Goal: Task Accomplishment & Management: Manage account settings

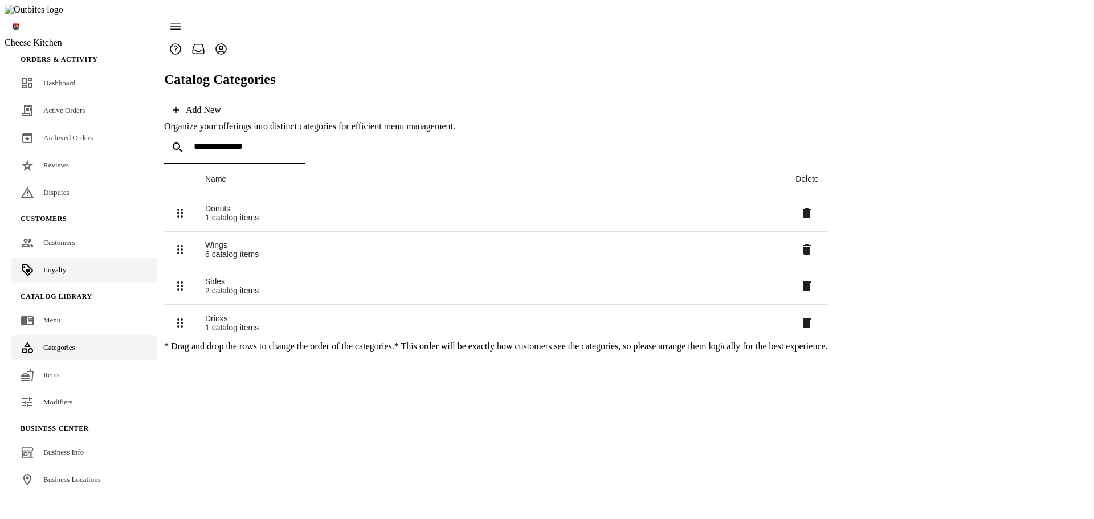
click at [50, 266] on span "Loyalty" at bounding box center [54, 270] width 23 height 9
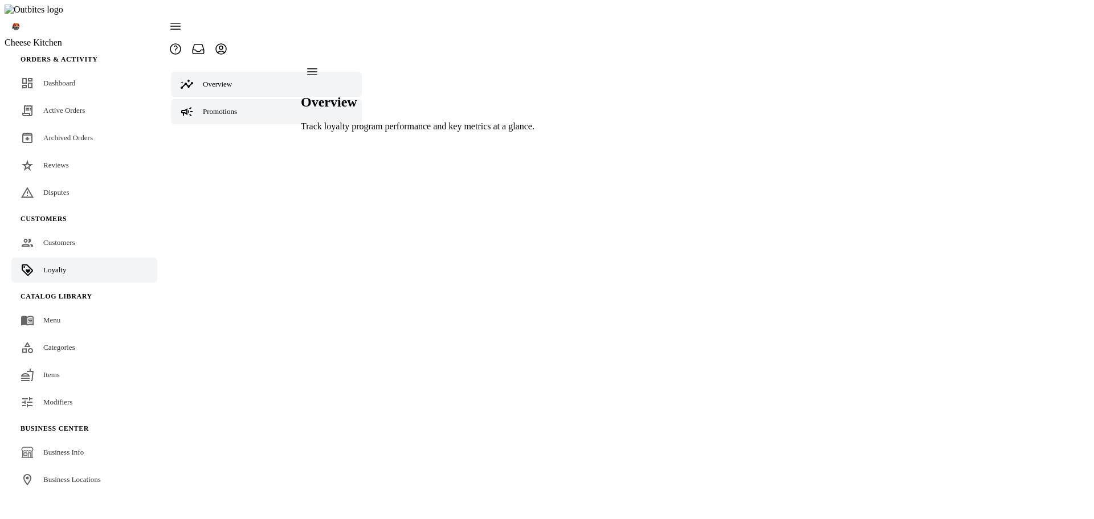
click at [230, 107] on span "Promotions" at bounding box center [220, 111] width 34 height 9
click at [209, 135] on span "Tiers" at bounding box center [210, 139] width 15 height 9
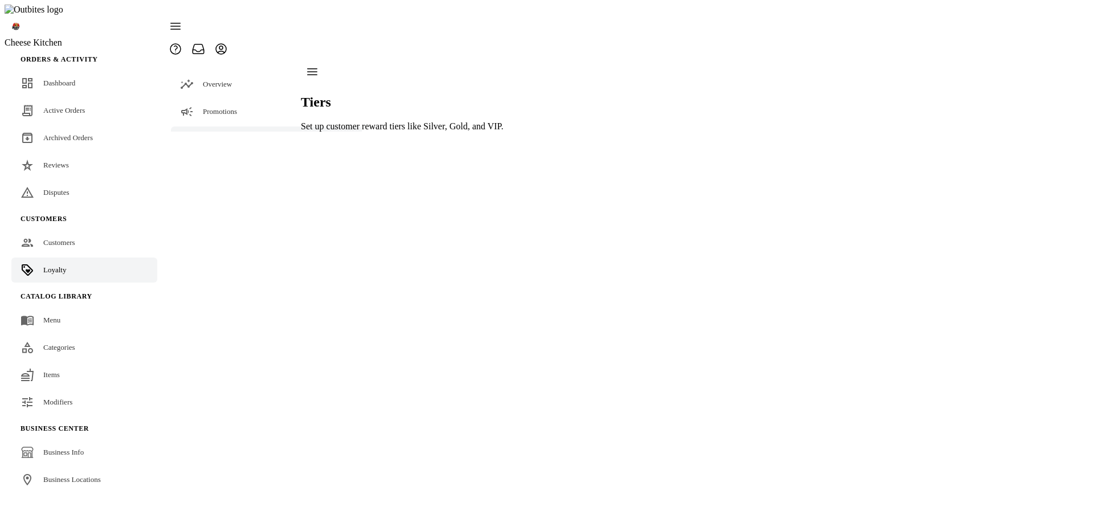
click at [208, 162] on span "Settings" at bounding box center [215, 166] width 24 height 9
click at [231, 190] on span "Terminology" at bounding box center [245, 194] width 38 height 9
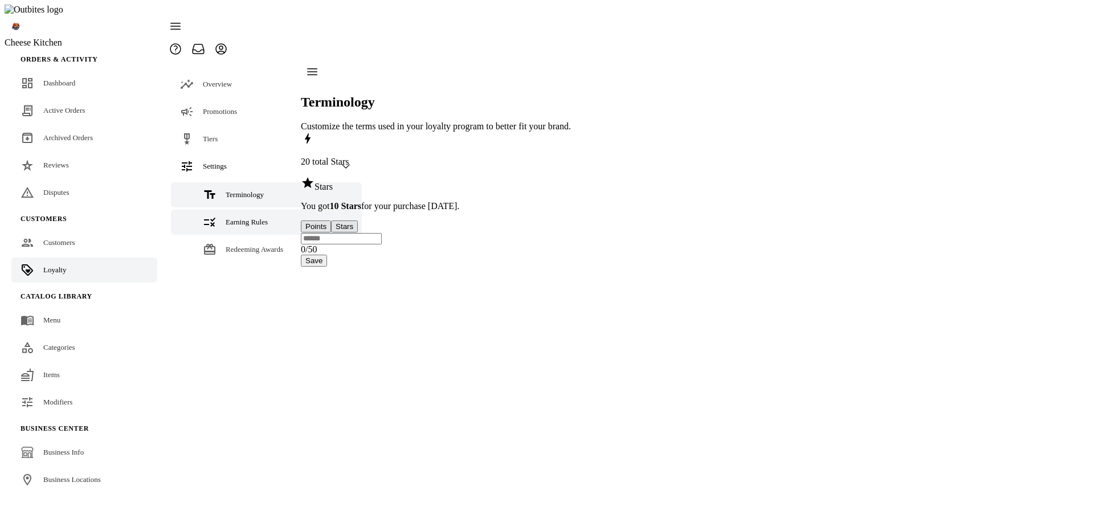
click at [231, 218] on span "Earning Rules" at bounding box center [247, 222] width 42 height 9
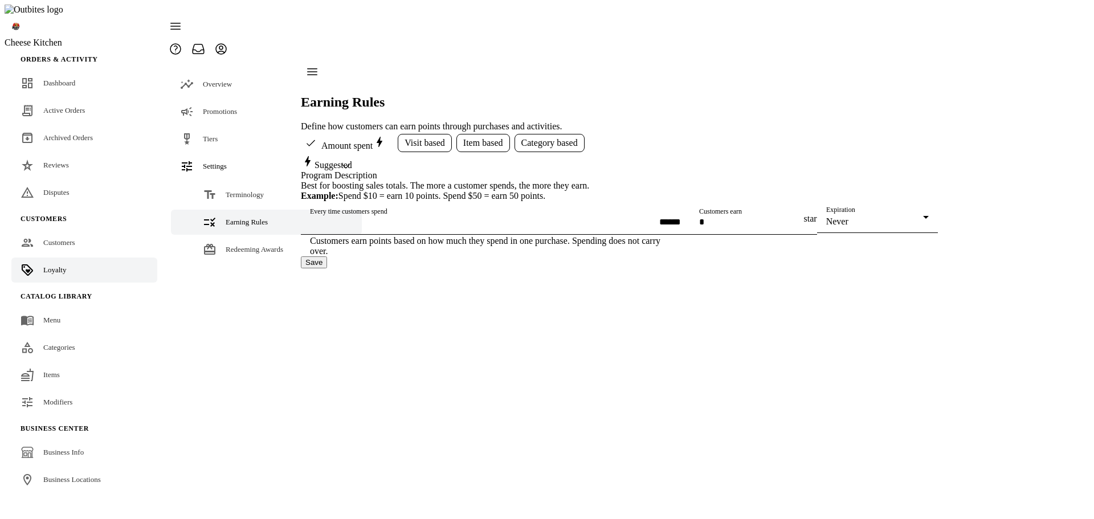
click at [416, 138] on span "Visit based" at bounding box center [425, 143] width 40 height 10
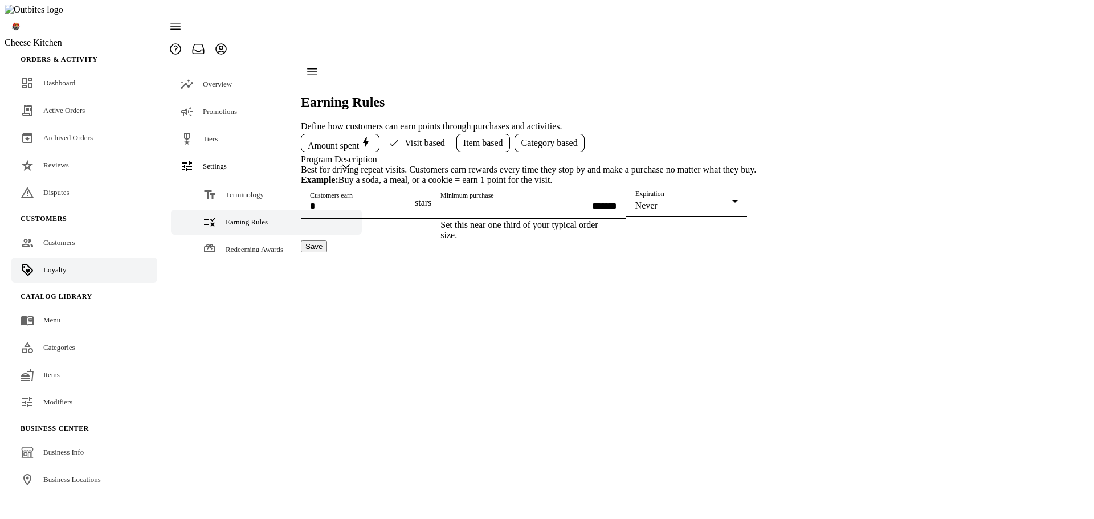
click at [487, 138] on span "Item based" at bounding box center [483, 143] width 40 height 10
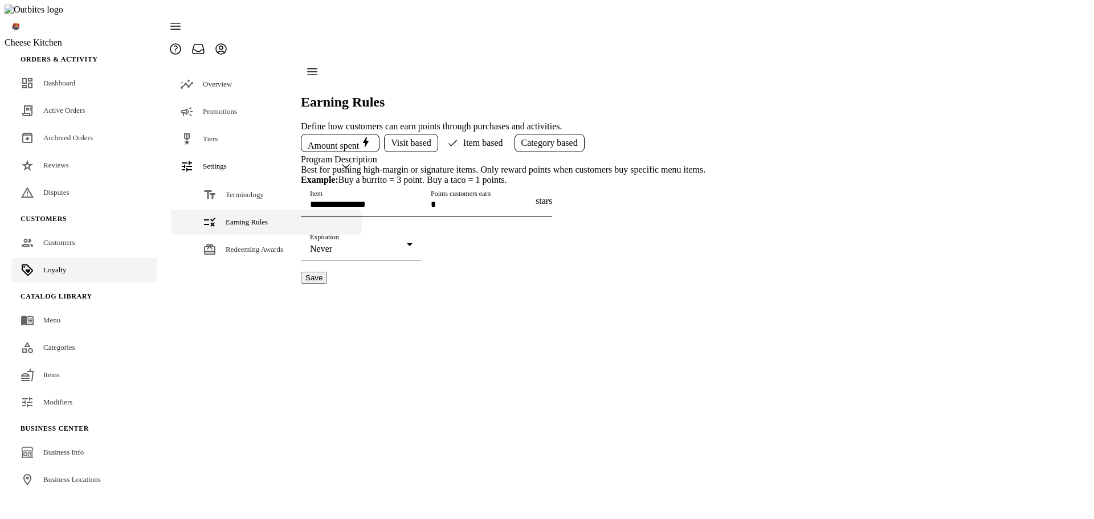
click at [552, 138] on span "Category based" at bounding box center [550, 143] width 56 height 10
click at [414, 138] on span "Visit based" at bounding box center [411, 143] width 40 height 10
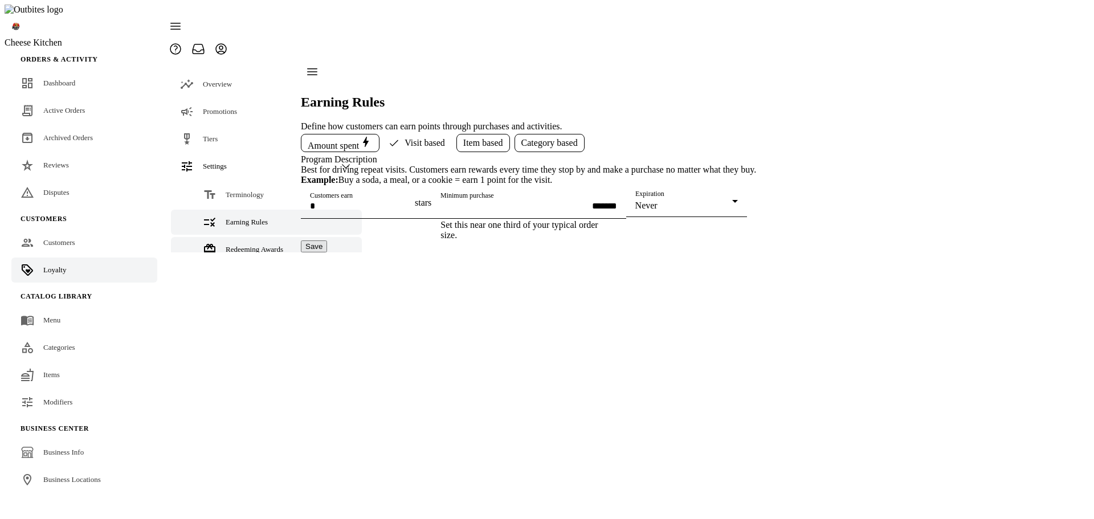
click at [233, 245] on span "Redeeming Awards" at bounding box center [255, 249] width 58 height 9
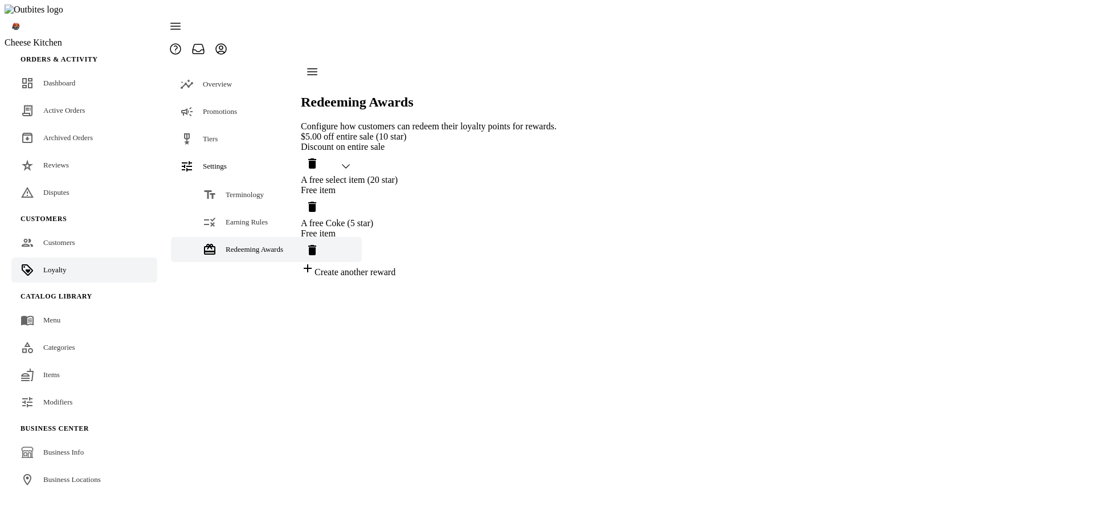
click at [557, 132] on div "$5.00 off entire sale (10 star) Discount on entire sale A free select item (20 …" at bounding box center [429, 205] width 256 height 146
click at [209, 215] on icon at bounding box center [210, 222] width 14 height 14
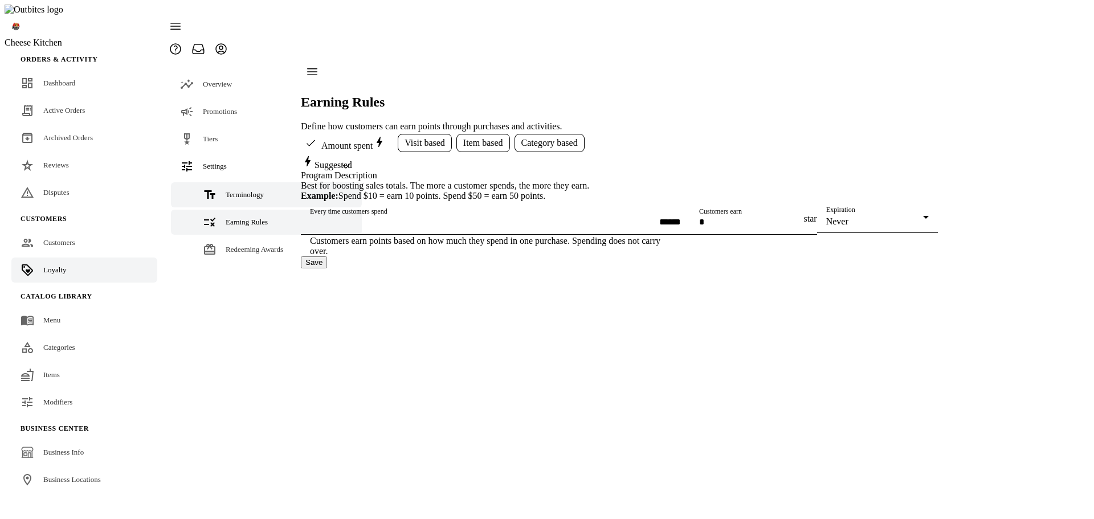
click at [215, 183] on link "Terminology" at bounding box center [266, 194] width 191 height 25
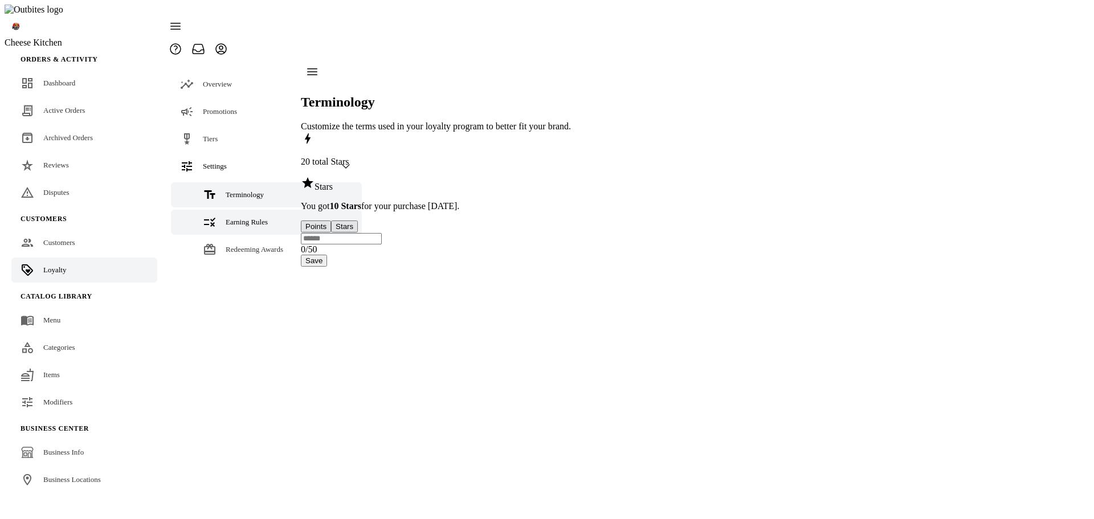
drag, startPoint x: 258, startPoint y: 195, endPoint x: 250, endPoint y: 204, distance: 12.5
click at [258, 218] on span "Earning Rules" at bounding box center [247, 222] width 42 height 9
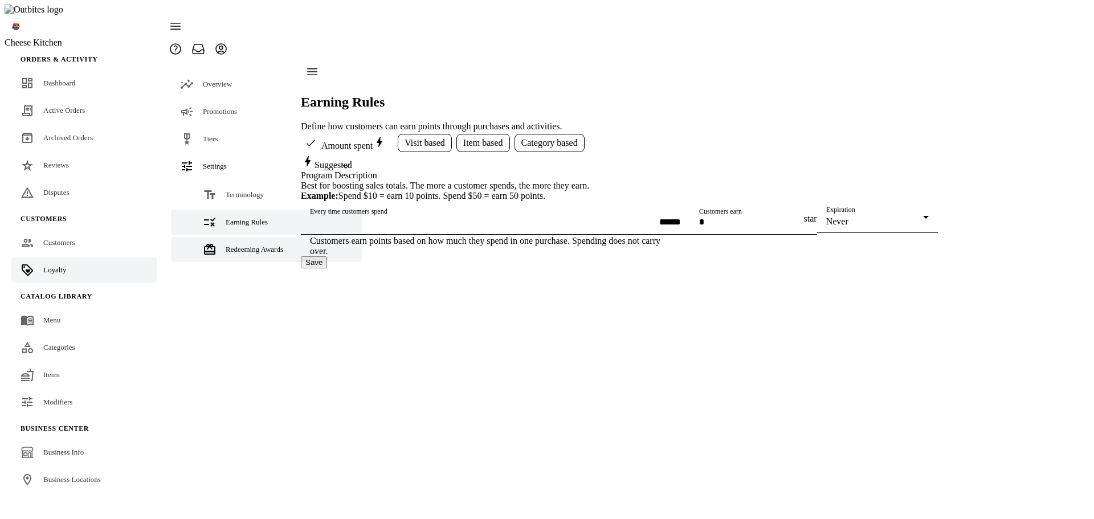
click at [230, 245] on span "Redeeming Awards" at bounding box center [255, 249] width 58 height 9
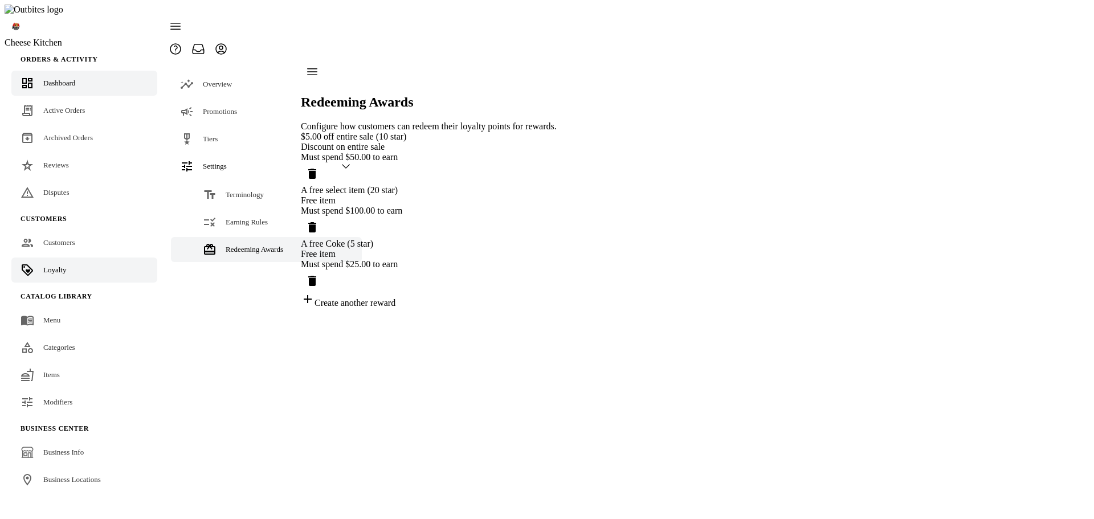
click at [56, 79] on span "Dashboard" at bounding box center [59, 83] width 32 height 9
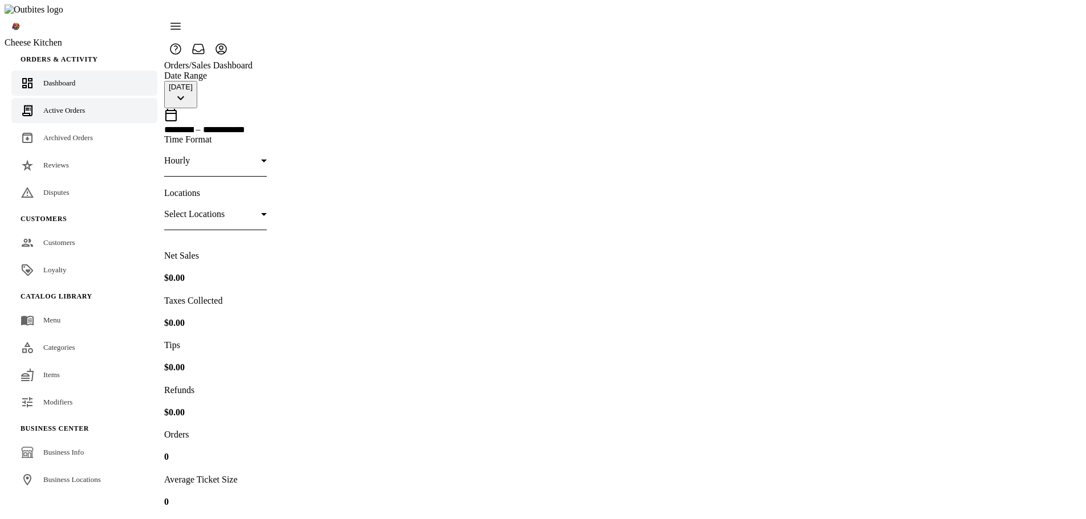
click at [74, 105] on div "Active Orders" at bounding box center [64, 110] width 42 height 11
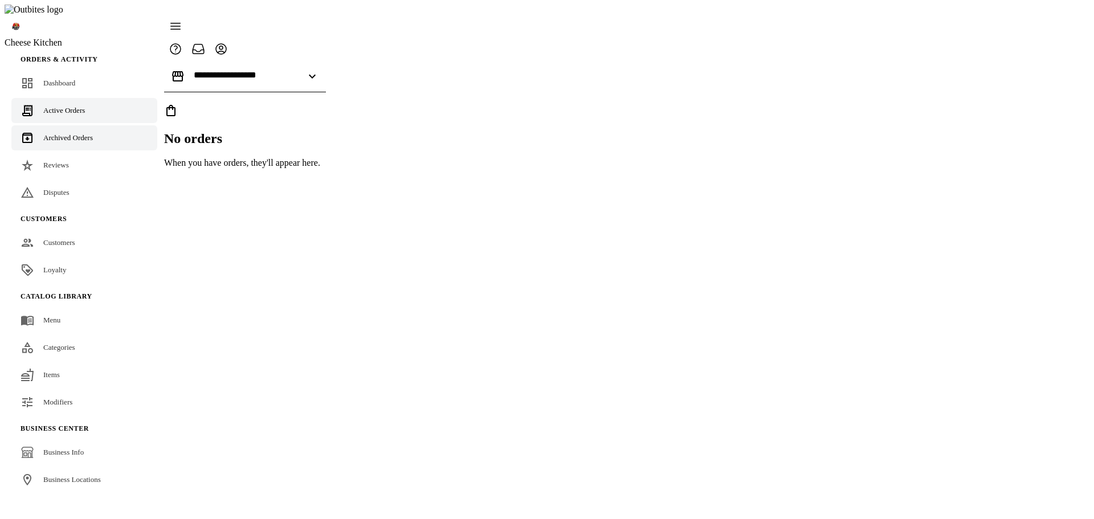
click at [60, 125] on link "Archived Orders" at bounding box center [84, 137] width 146 height 25
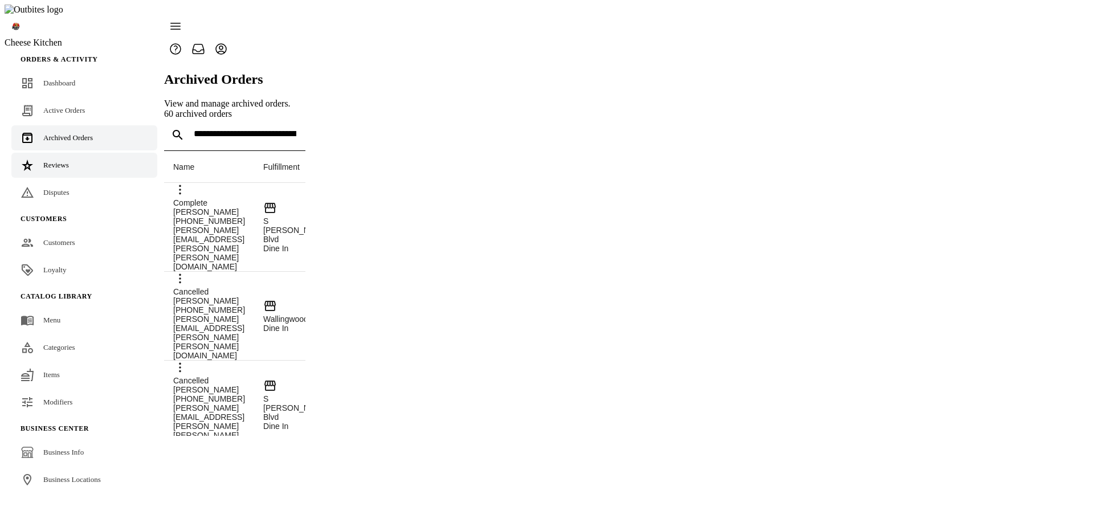
click at [55, 161] on span "Reviews" at bounding box center [56, 165] width 26 height 9
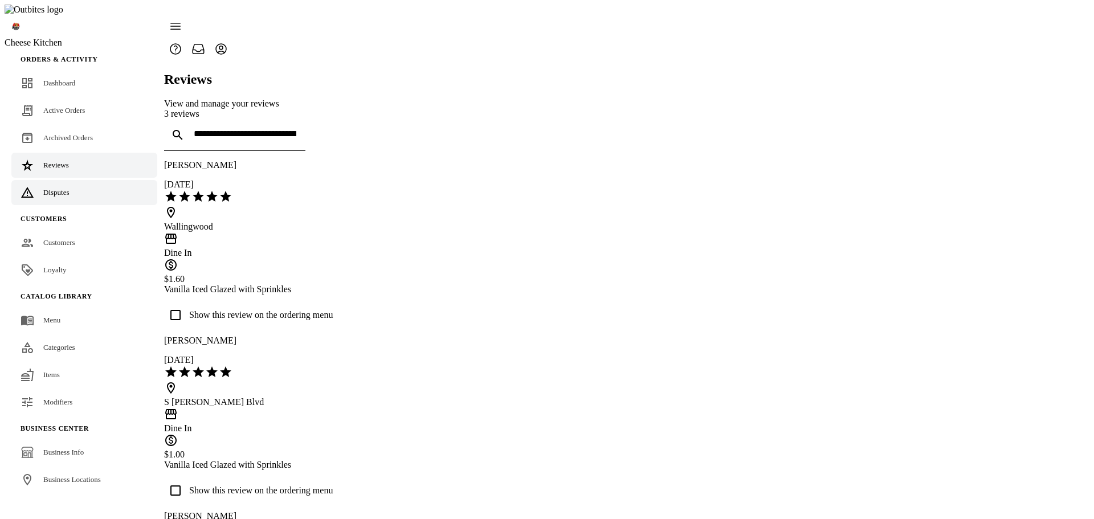
click at [70, 180] on link "Disputes" at bounding box center [84, 192] width 146 height 25
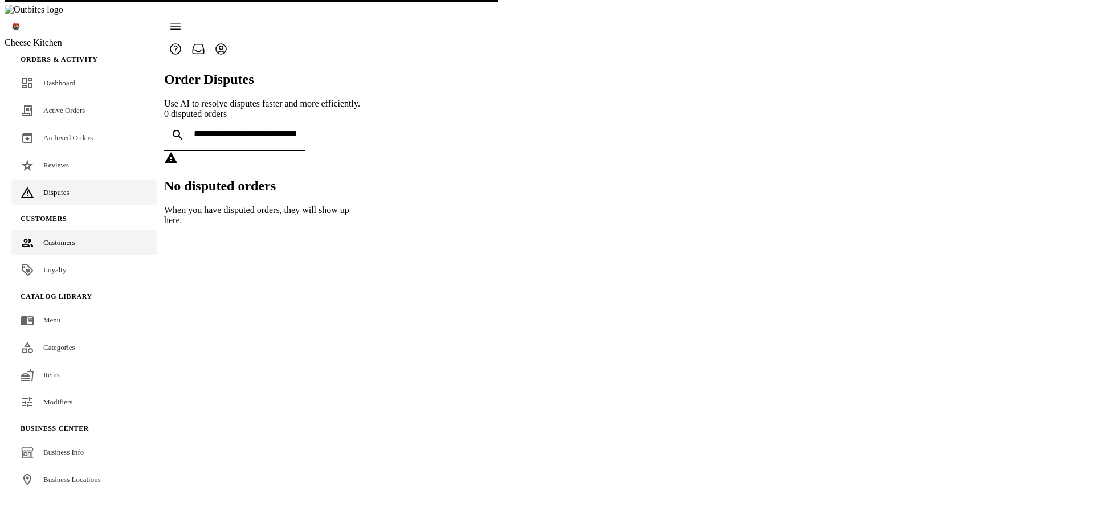
click at [67, 238] on span "Customers" at bounding box center [59, 242] width 32 height 9
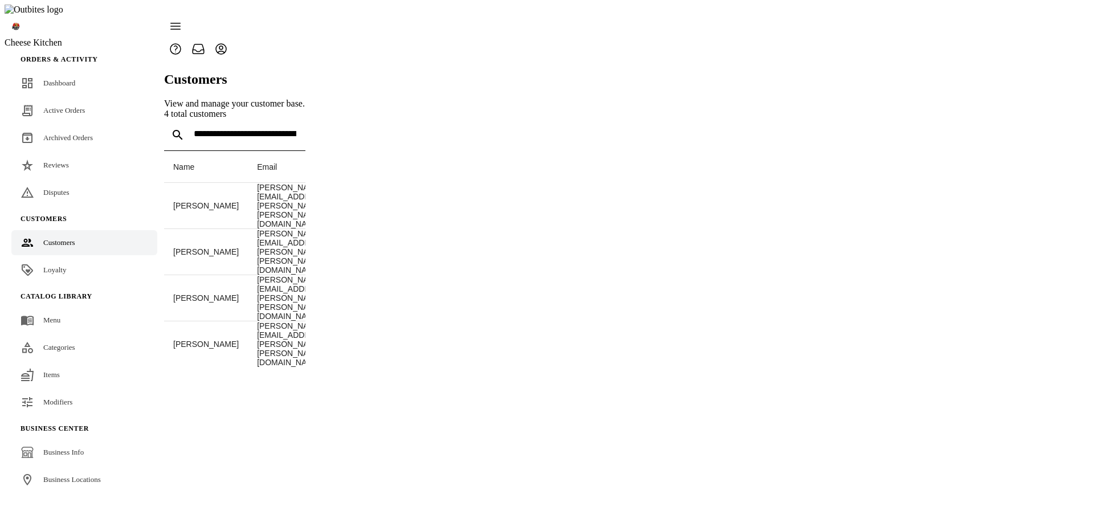
click at [648, 199] on icon at bounding box center [641, 206] width 14 height 14
click at [957, 301] on div at bounding box center [547, 259] width 1094 height 519
click at [79, 258] on link "Loyalty" at bounding box center [84, 270] width 146 height 25
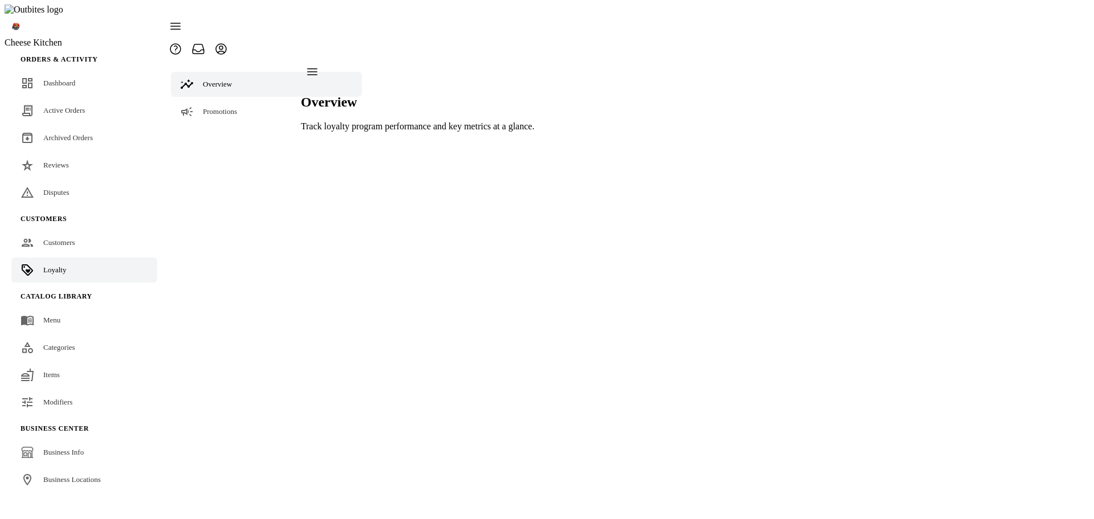
click at [181, 23] on icon at bounding box center [176, 26] width 10 height 6
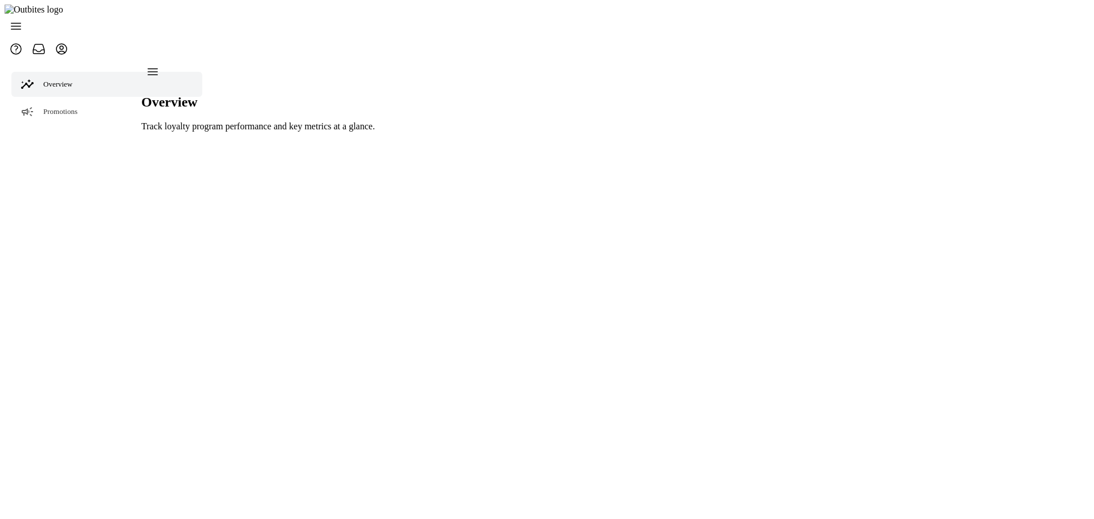
click at [21, 19] on icon at bounding box center [16, 26] width 14 height 14
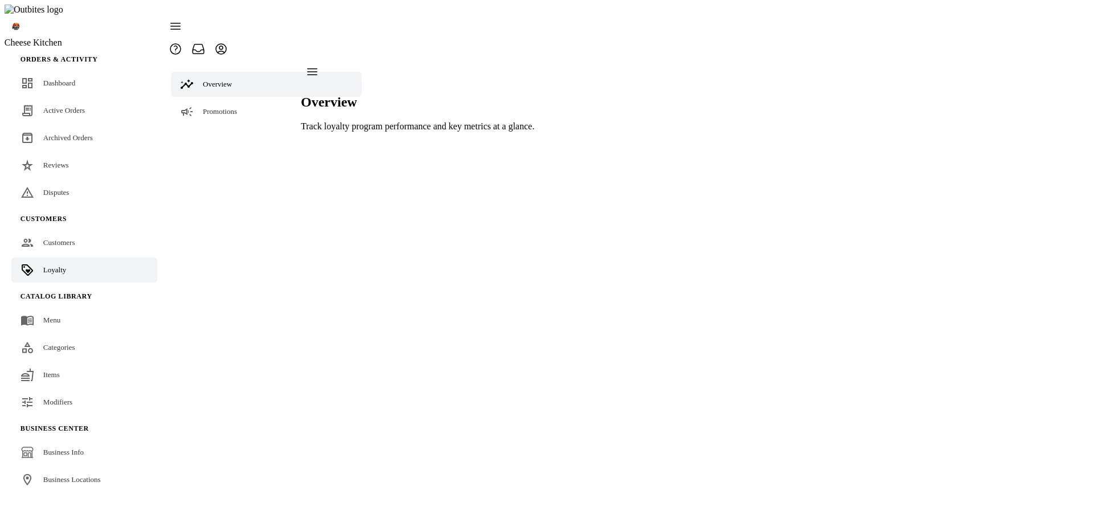
click at [402, 132] on div "Overview Track loyalty program performance and key metrics at a glance." at bounding box center [418, 95] width 234 height 71
click at [181, 19] on icon at bounding box center [176, 26] width 14 height 14
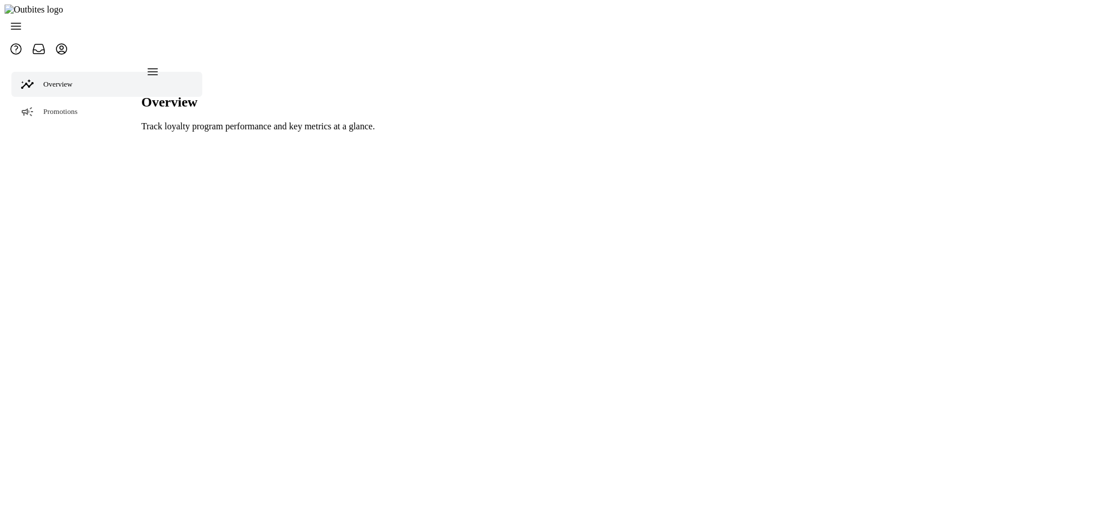
click at [375, 132] on div "Overview Track loyalty program performance and key metrics at a glance." at bounding box center [258, 95] width 234 height 71
click at [23, 23] on icon at bounding box center [16, 26] width 14 height 14
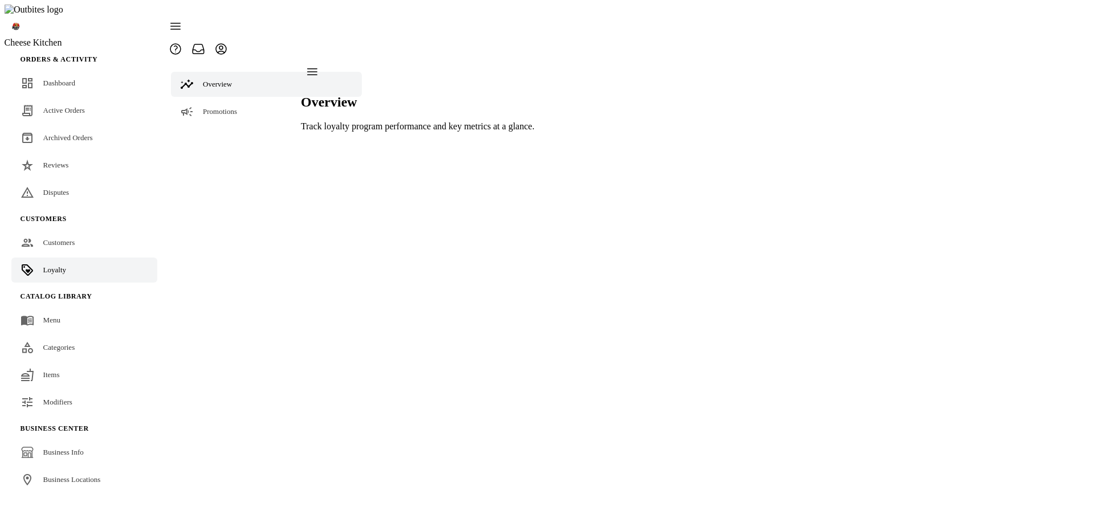
click at [181, 23] on icon at bounding box center [176, 26] width 14 height 14
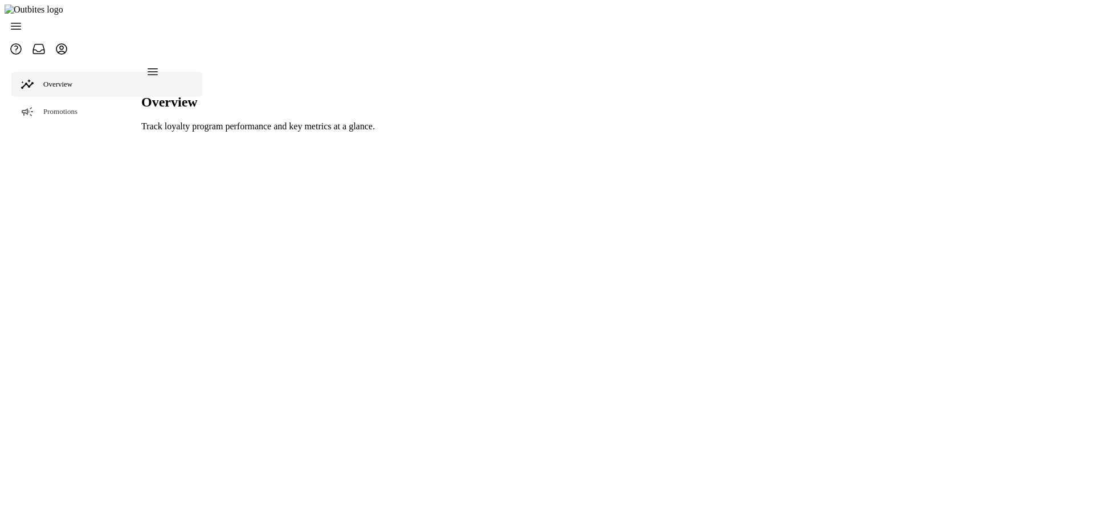
click at [23, 19] on icon at bounding box center [16, 26] width 14 height 14
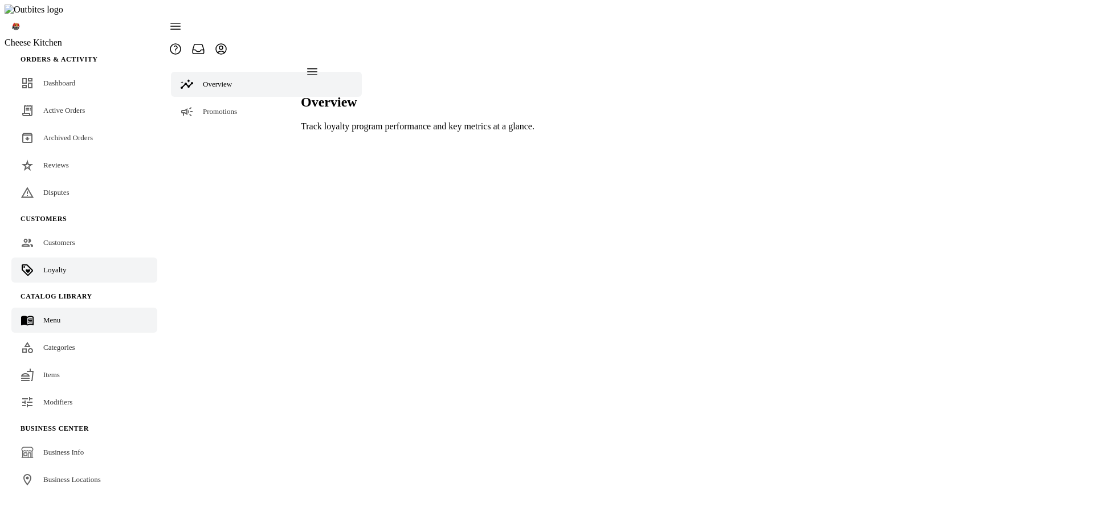
click at [66, 309] on link "Menu" at bounding box center [84, 320] width 146 height 25
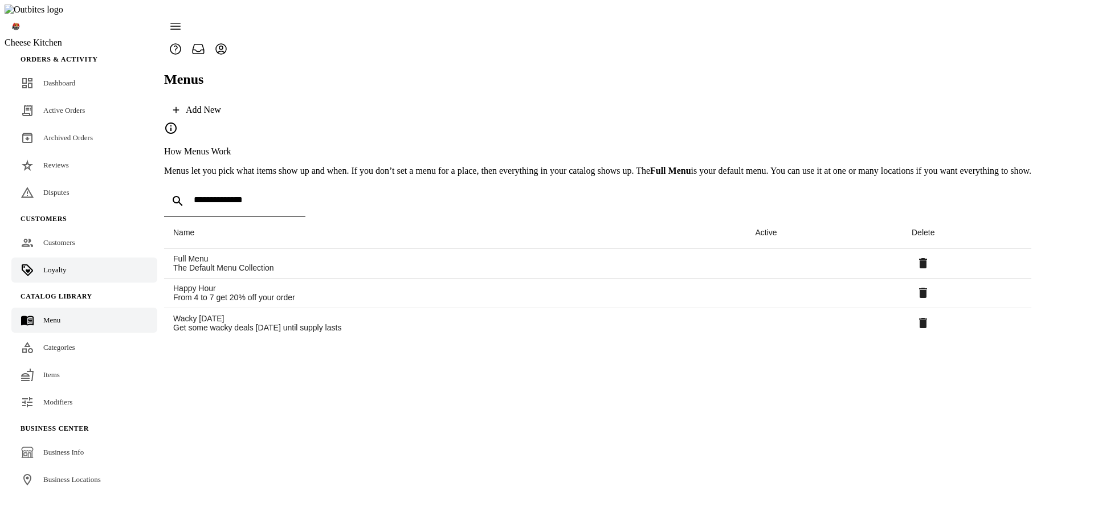
click at [67, 258] on link "Loyalty" at bounding box center [84, 270] width 146 height 25
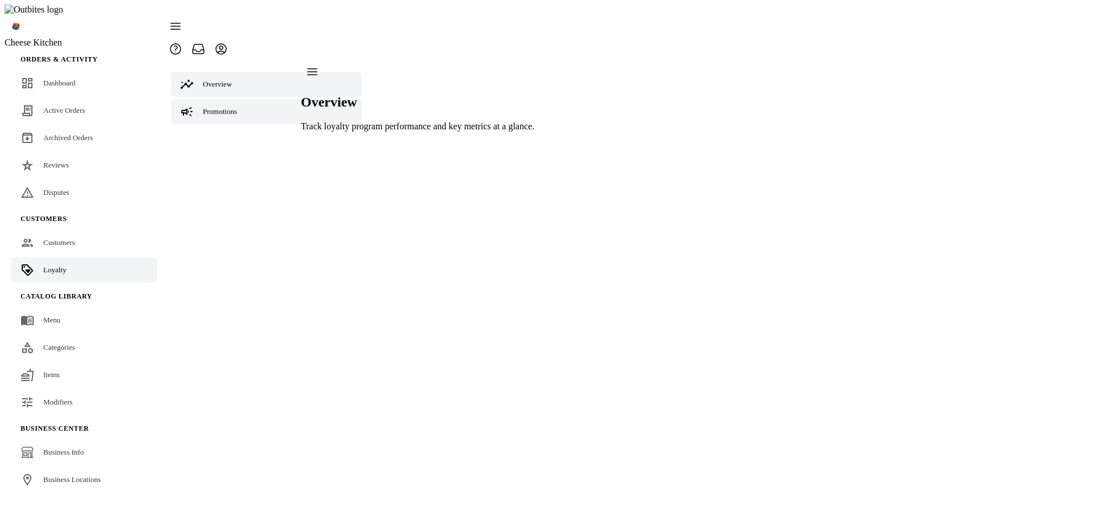
click at [203, 107] on span "Promotions" at bounding box center [220, 111] width 34 height 9
click at [207, 135] on span "Tiers" at bounding box center [210, 139] width 15 height 9
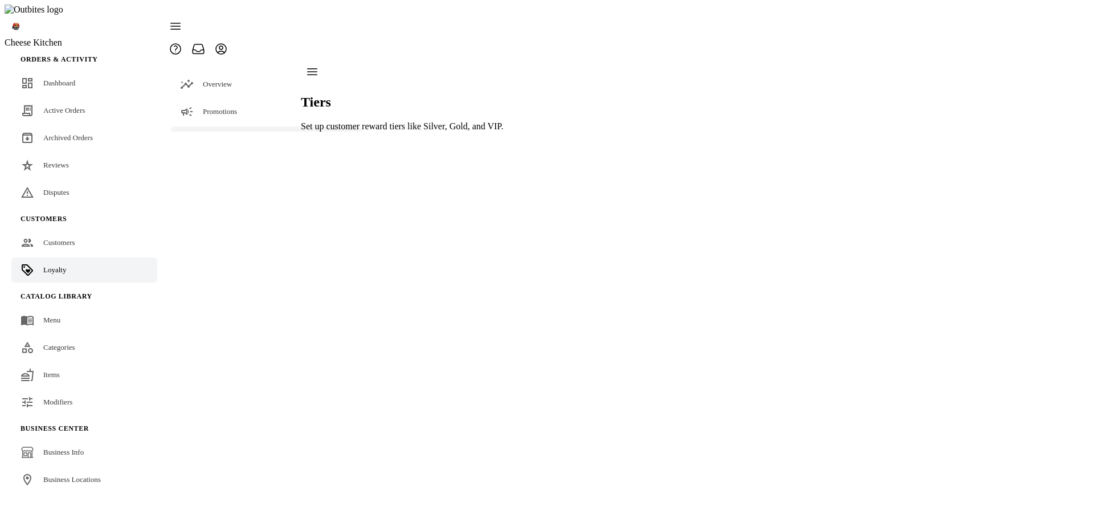
click at [210, 162] on span "Settings" at bounding box center [215, 166] width 24 height 9
click at [214, 182] on link "Terminology" at bounding box center [266, 194] width 191 height 25
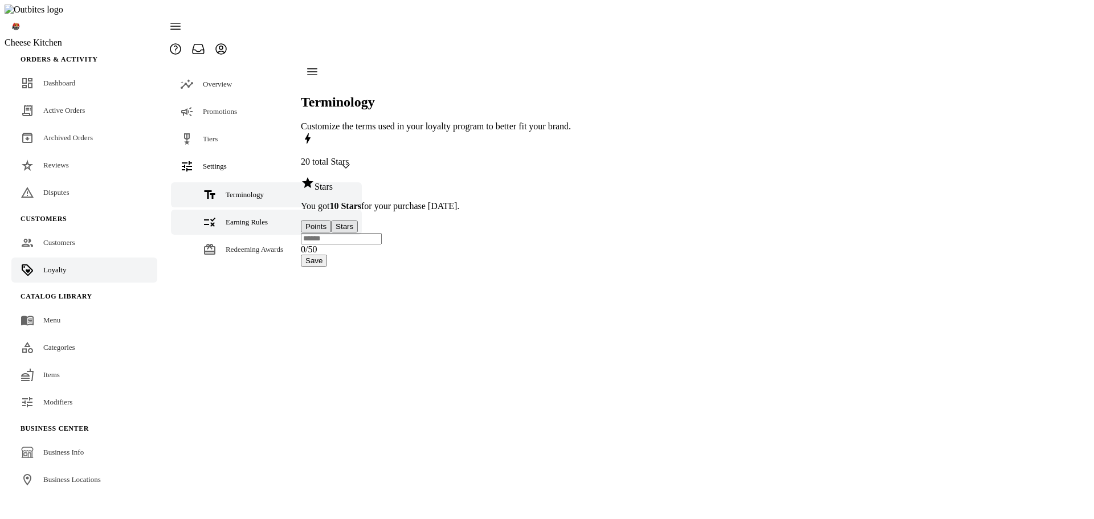
click at [232, 218] on span "Earning Rules" at bounding box center [247, 222] width 42 height 9
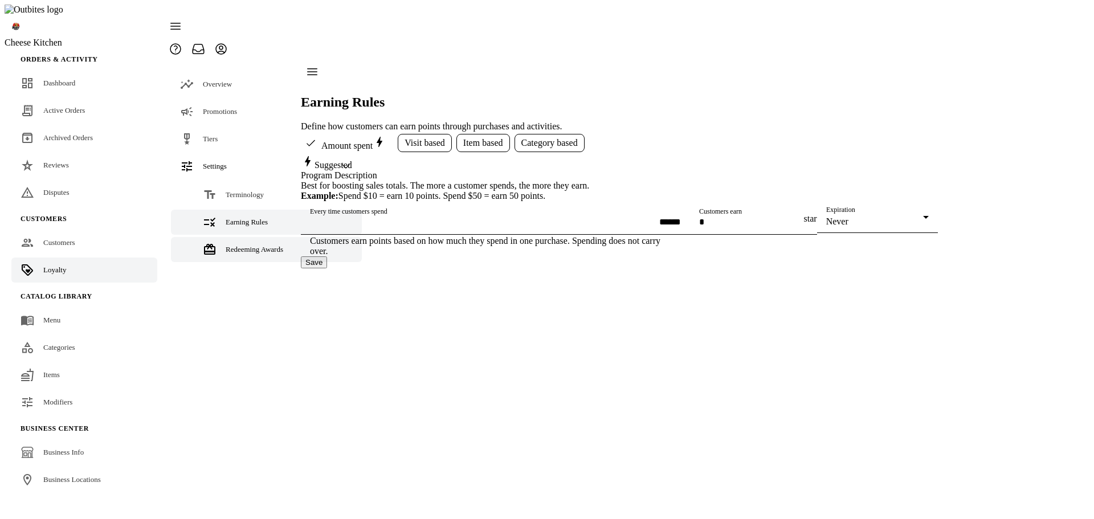
click at [233, 245] on span "Redeeming Awards" at bounding box center [255, 249] width 58 height 9
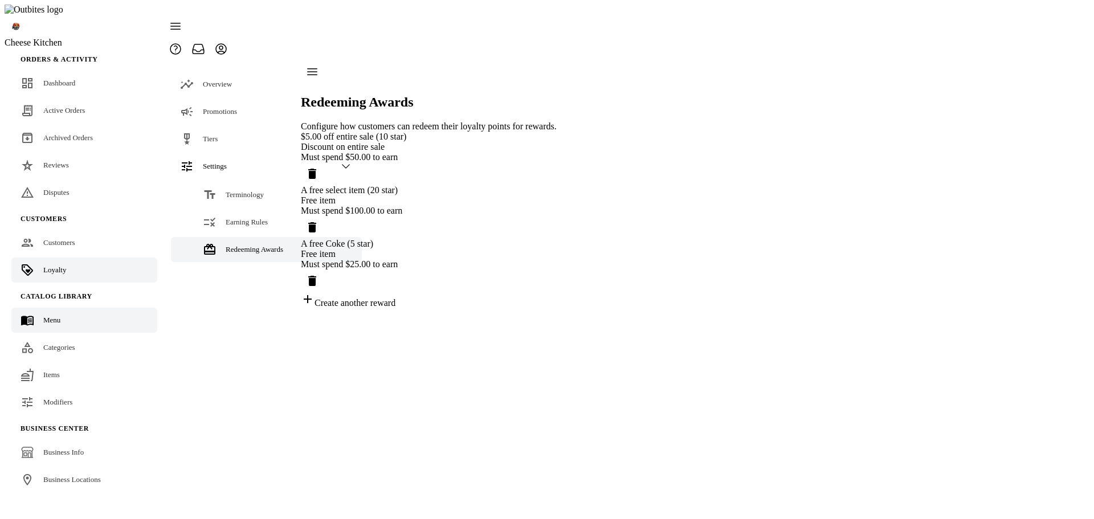
click at [72, 308] on link "Menu" at bounding box center [84, 320] width 146 height 25
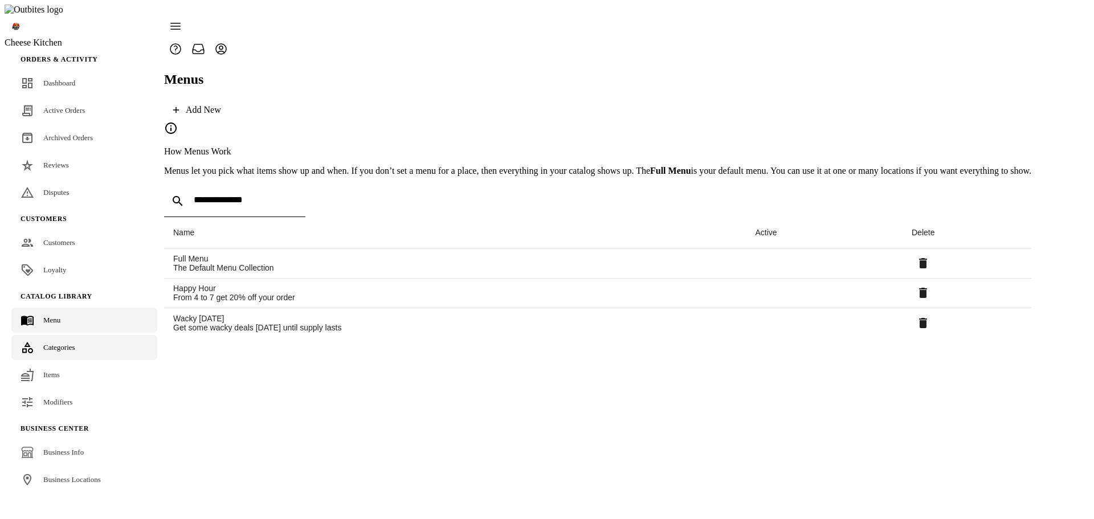
click at [52, 342] on div "Categories" at bounding box center [59, 347] width 32 height 11
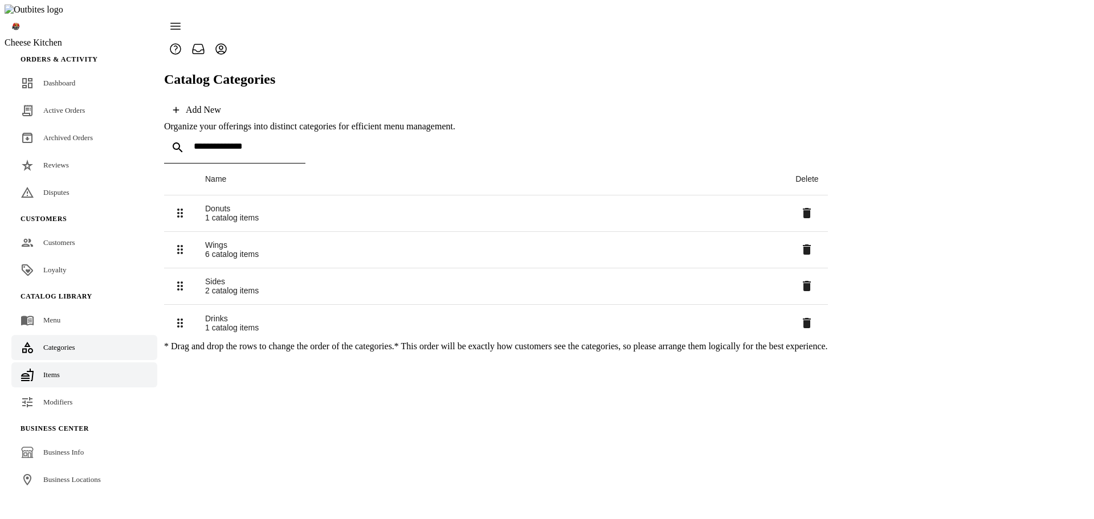
click at [58, 370] on span "Items" at bounding box center [51, 374] width 17 height 9
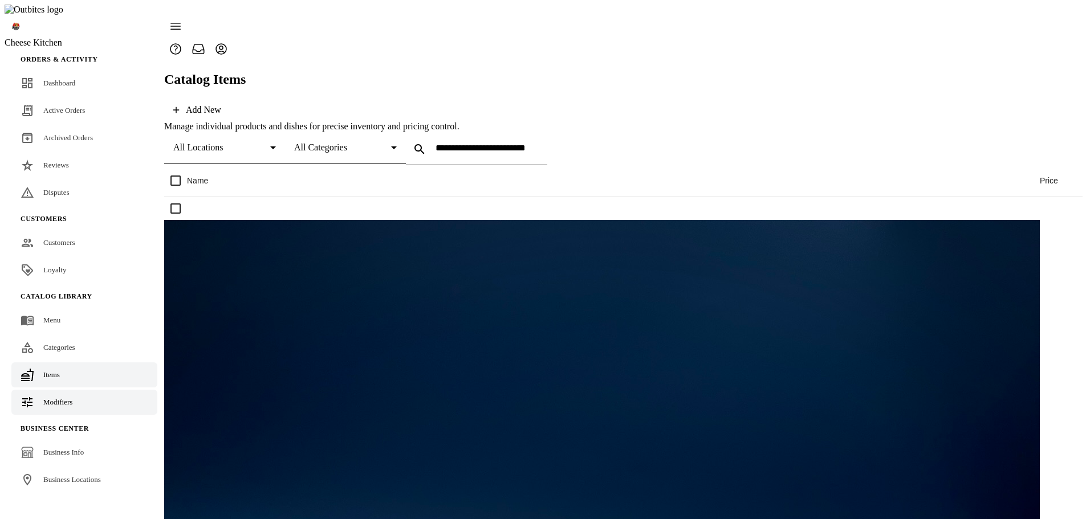
click at [52, 392] on link "Modifiers" at bounding box center [84, 402] width 146 height 25
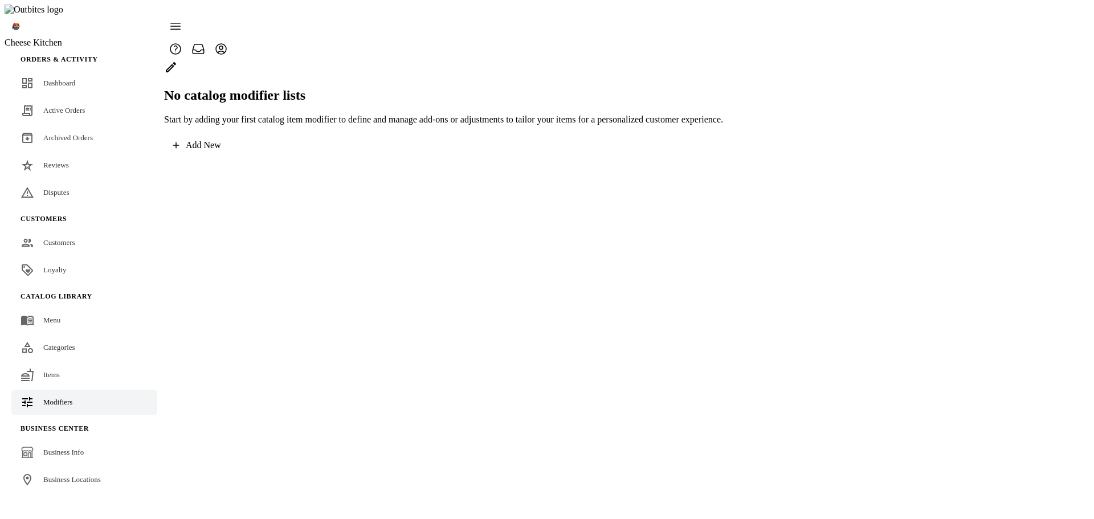
click at [230, 159] on span at bounding box center [197, 145] width 66 height 27
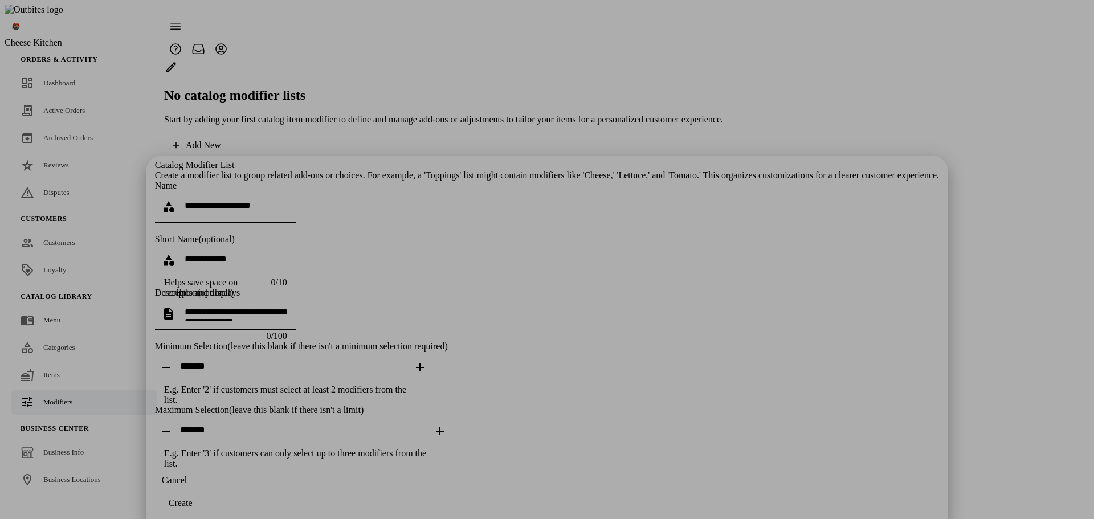
click at [194, 494] on span "button" at bounding box center [174, 480] width 39 height 27
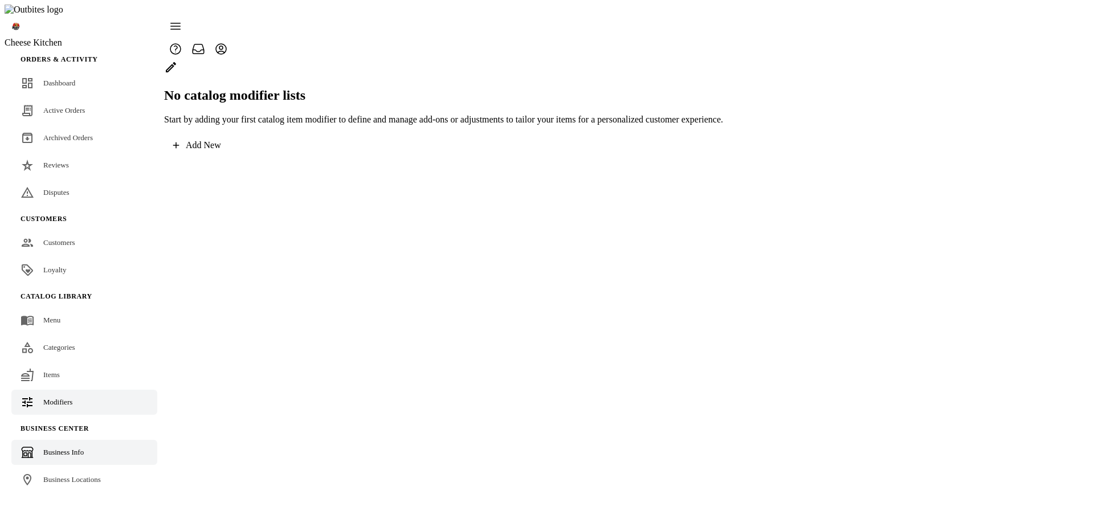
click at [54, 448] on span "Business Info" at bounding box center [63, 452] width 40 height 9
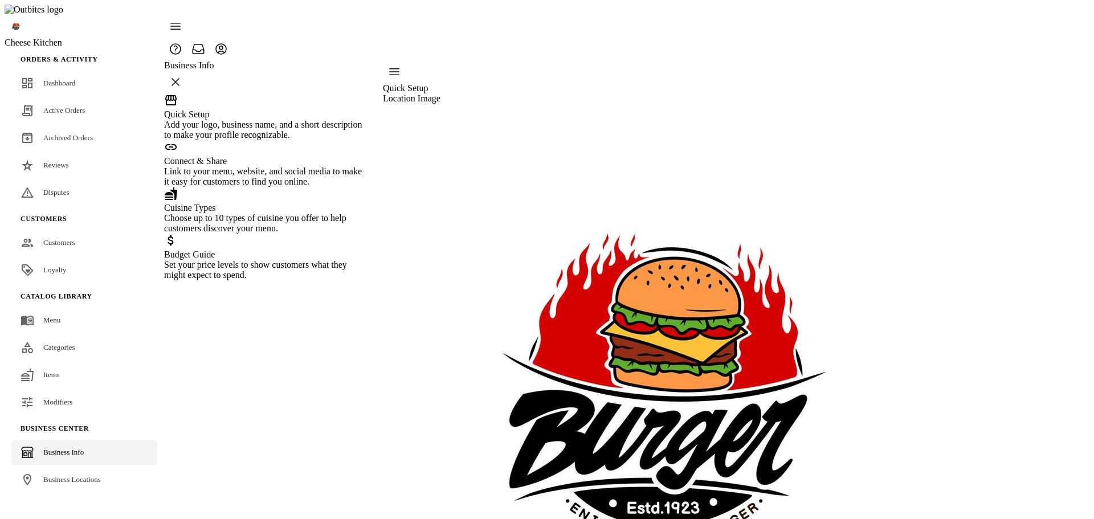
click at [268, 187] on div "Link to your menu, website, and social media to make it easy for customers to f…" at bounding box center [266, 176] width 205 height 21
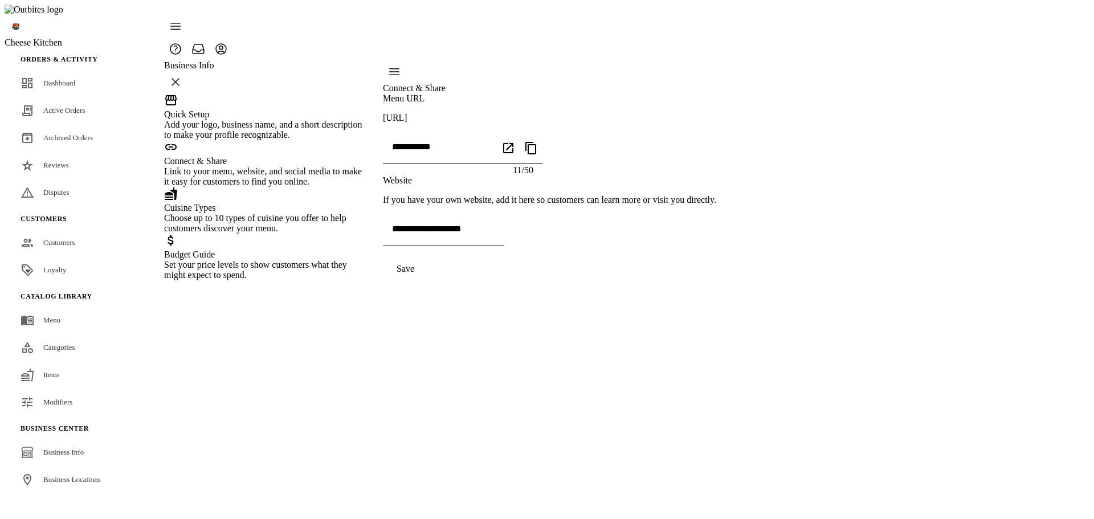
click at [484, 224] on input at bounding box center [443, 229] width 103 height 10
type input "**********"
click at [414, 274] on div "Save" at bounding box center [406, 269] width 18 height 10
click at [268, 234] on div "Choose up to 10 types of cuisine you offer to help customers discover your menu." at bounding box center [266, 223] width 205 height 21
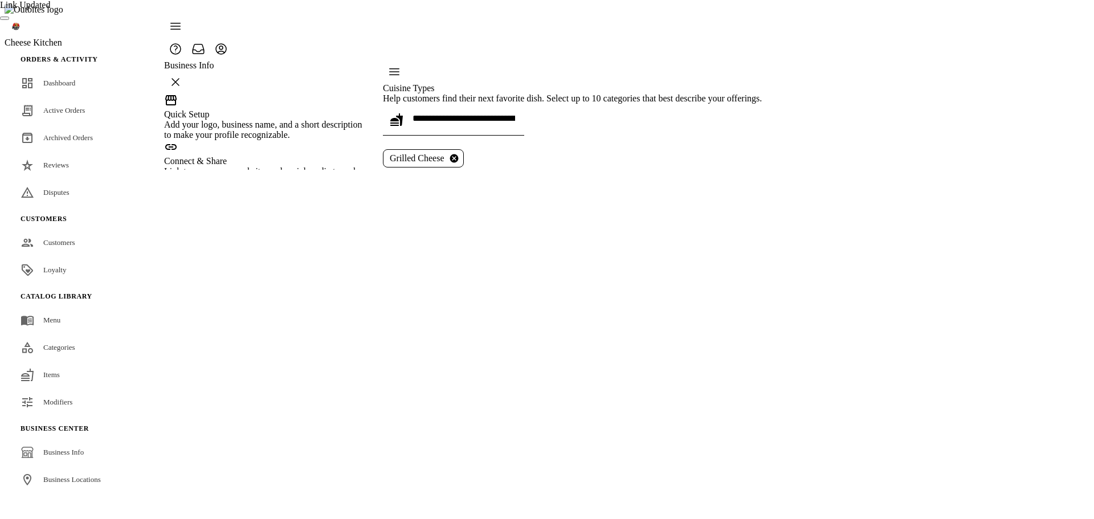
click at [268, 187] on div "Link to your menu, website, and social media to make it easy for customers to f…" at bounding box center [266, 176] width 205 height 21
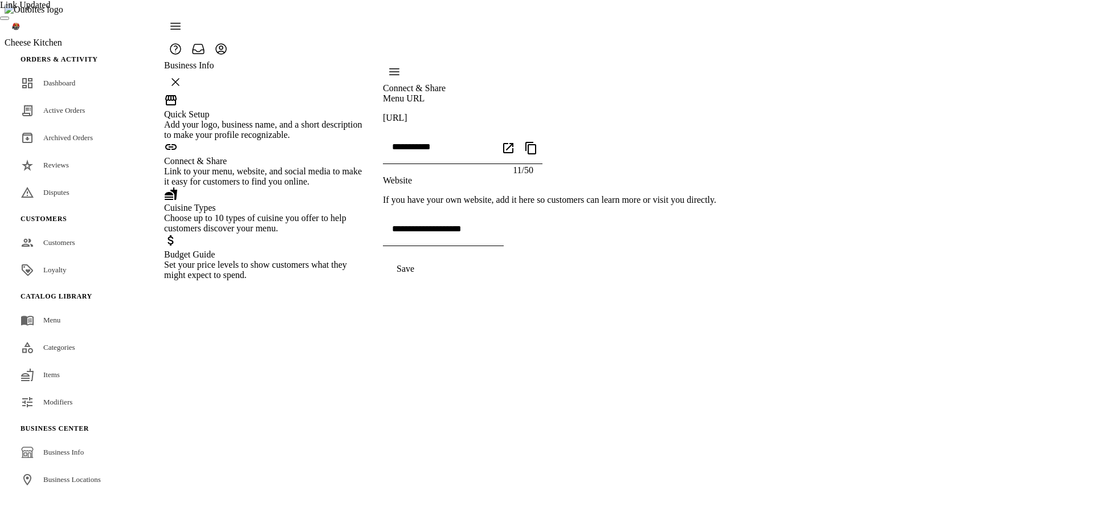
click at [501, 280] on div "**********" at bounding box center [549, 170] width 333 height 220
click at [259, 140] on div "Add your logo, business name, and a short description to make your profile reco…" at bounding box center [266, 130] width 205 height 21
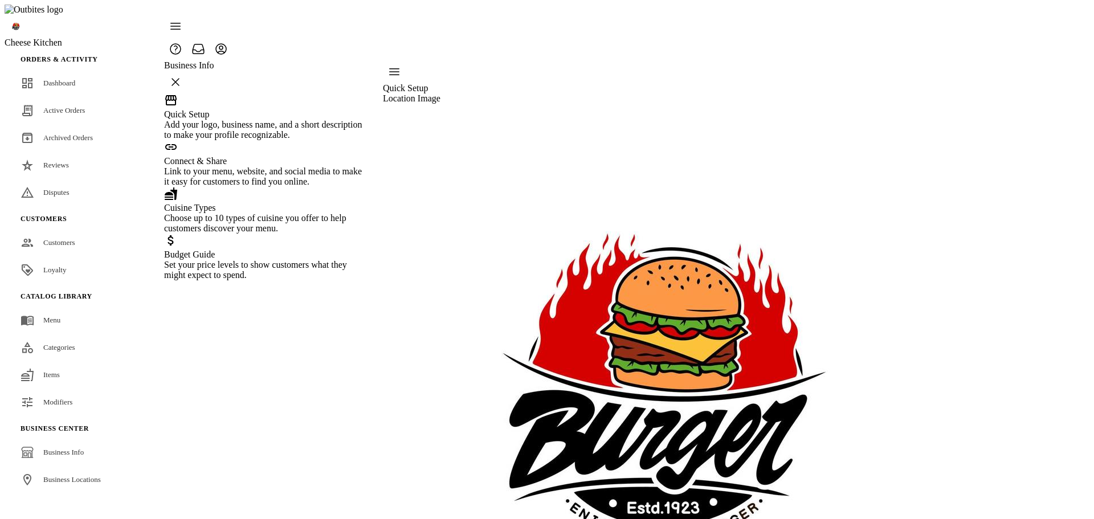
click at [260, 187] on div "Link to your menu, website, and social media to make it easy for customers to f…" at bounding box center [266, 176] width 205 height 21
